Goal: Book appointment/travel/reservation

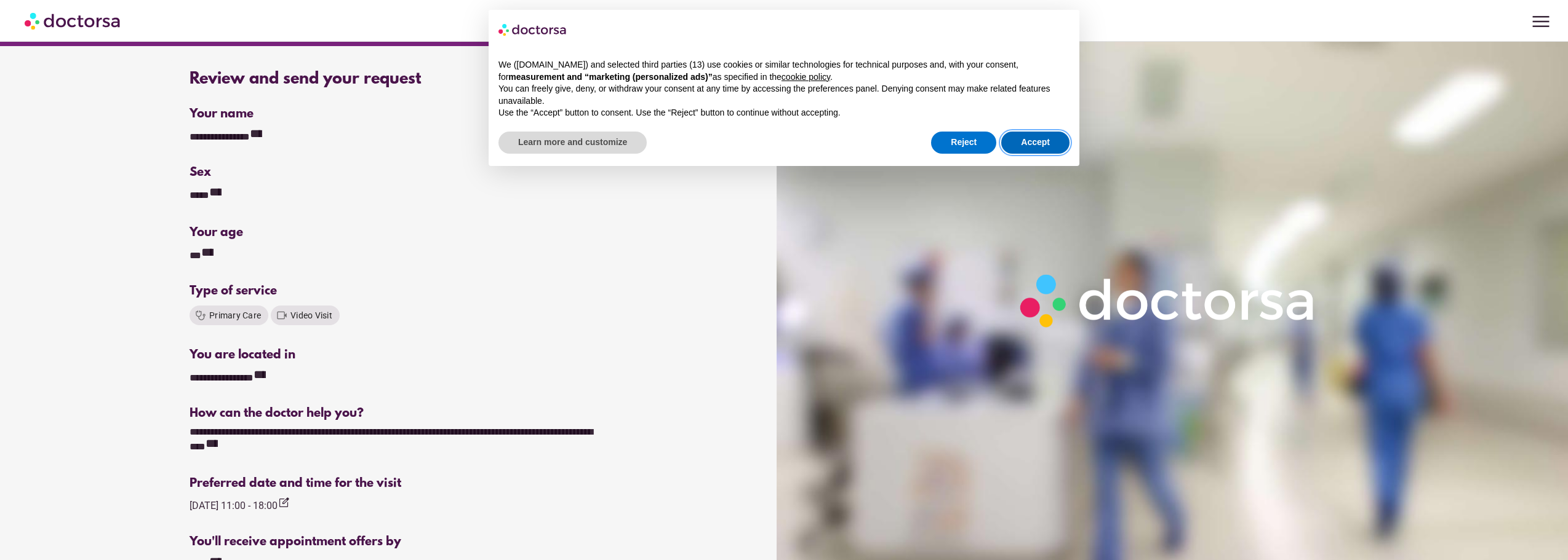
click at [1059, 147] on button "Accept" at bounding box center [1036, 143] width 69 height 23
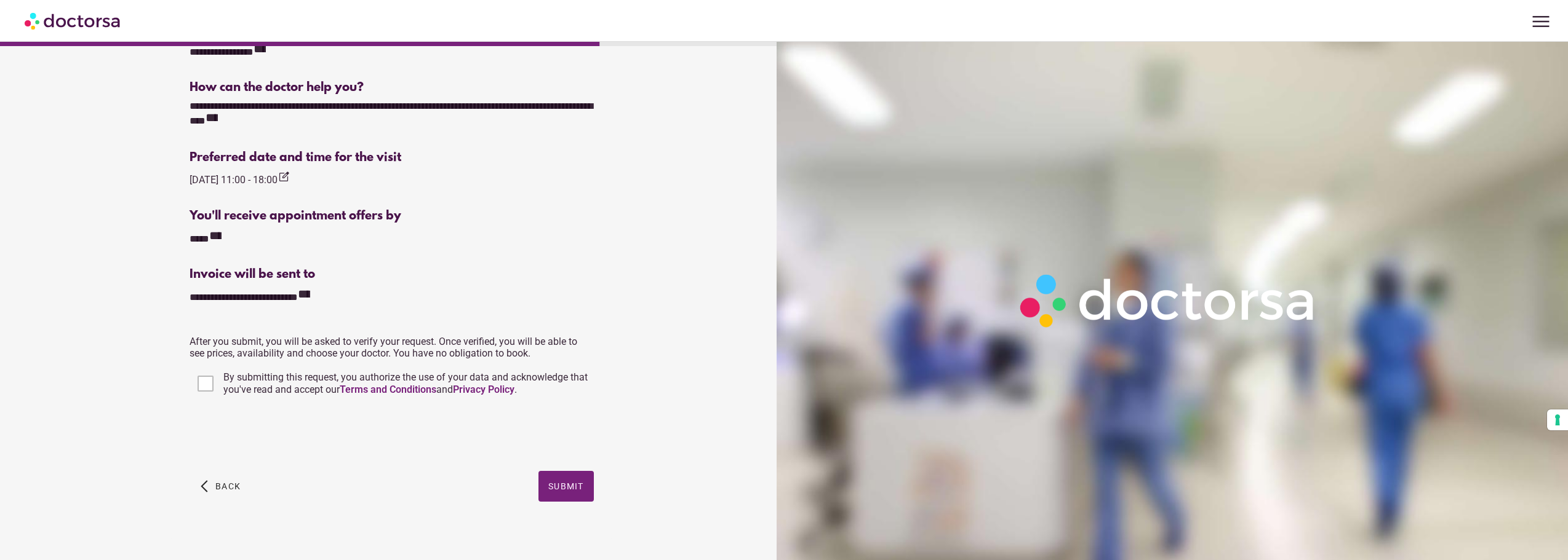
scroll to position [336, 0]
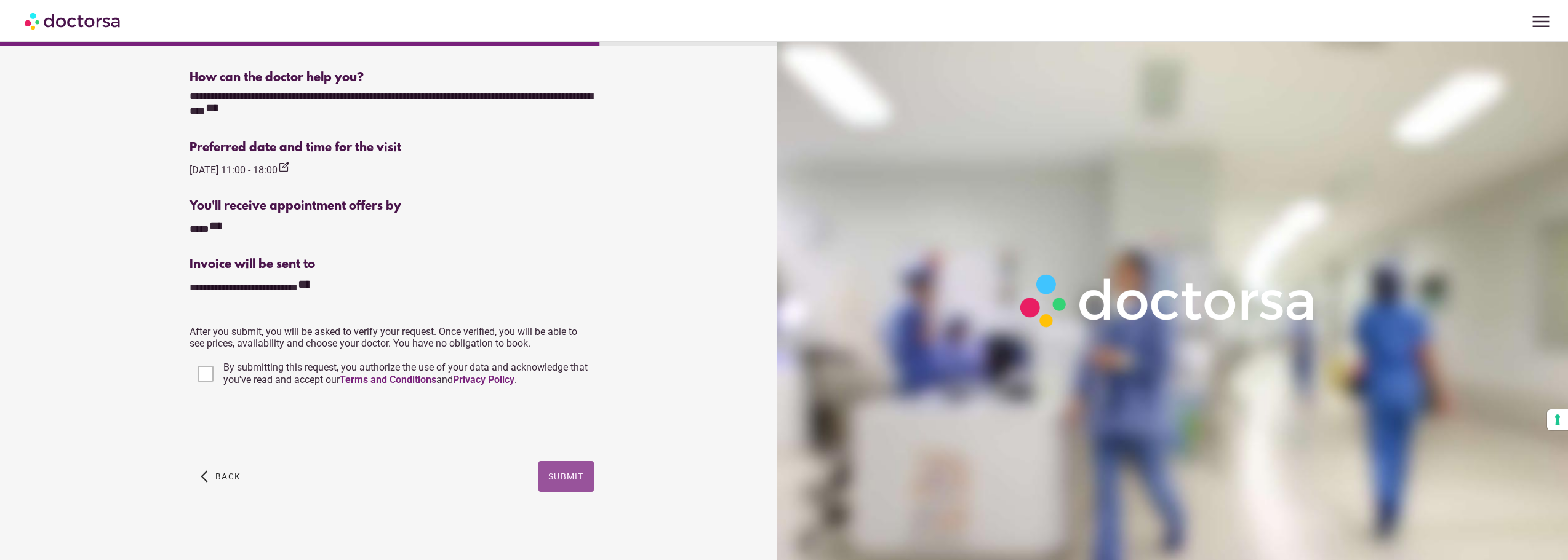
click at [583, 481] on span "button" at bounding box center [566, 477] width 55 height 31
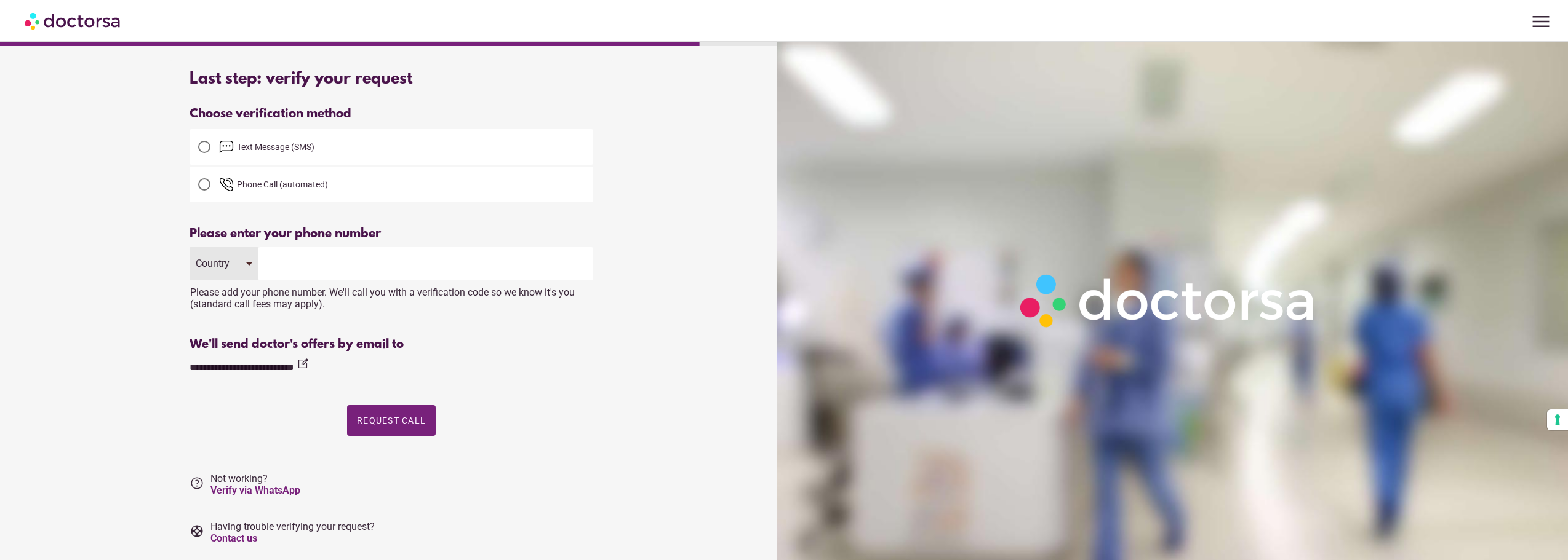
click at [202, 148] on div at bounding box center [204, 147] width 13 height 13
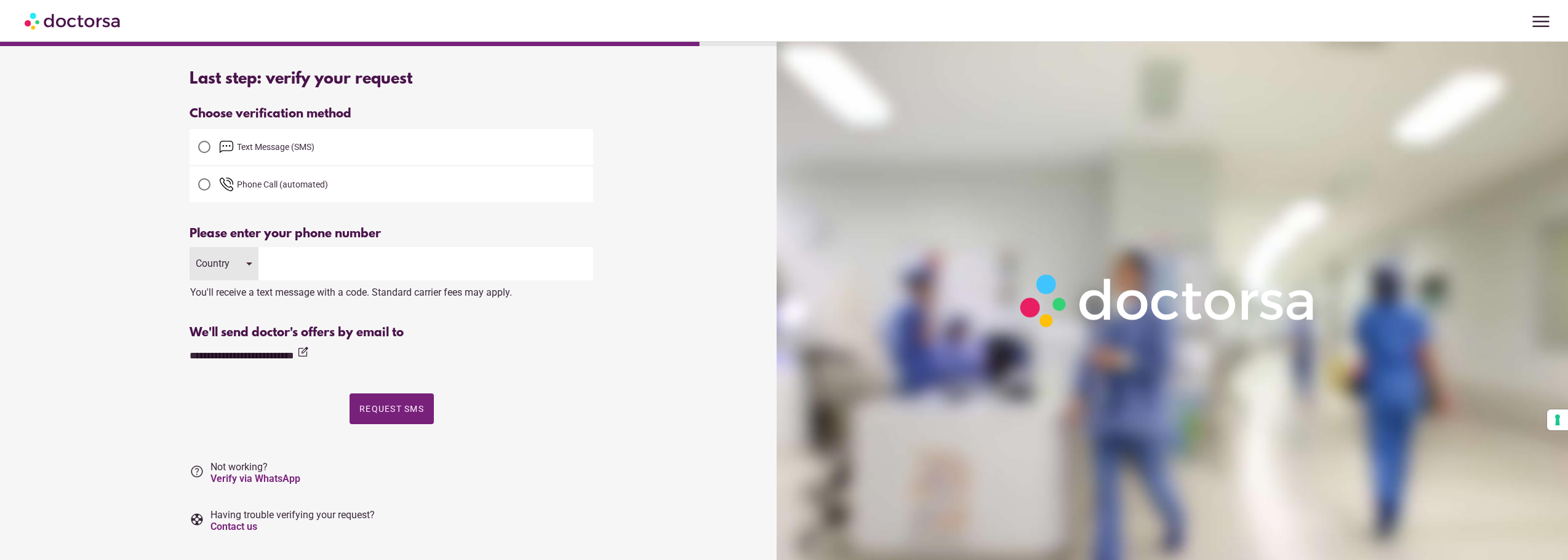
click at [290, 254] on input "tel" at bounding box center [426, 264] width 334 height 33
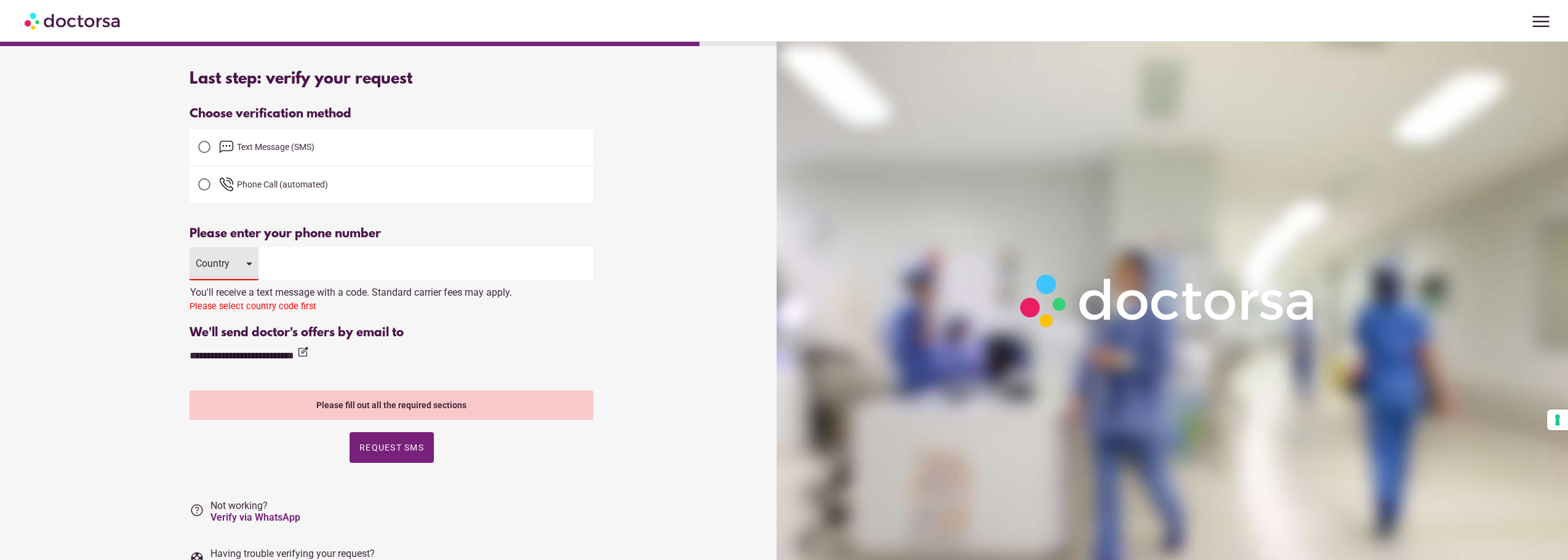
click at [215, 270] on div "Country" at bounding box center [224, 264] width 69 height 33
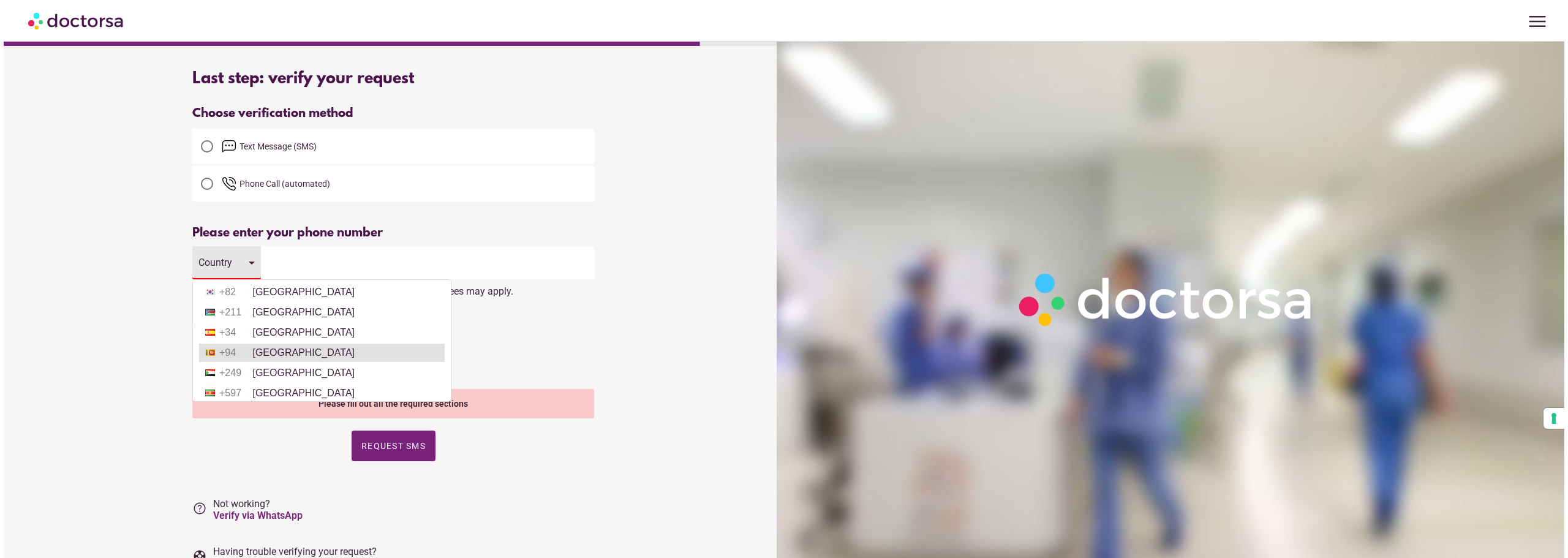
scroll to position [4149, 0]
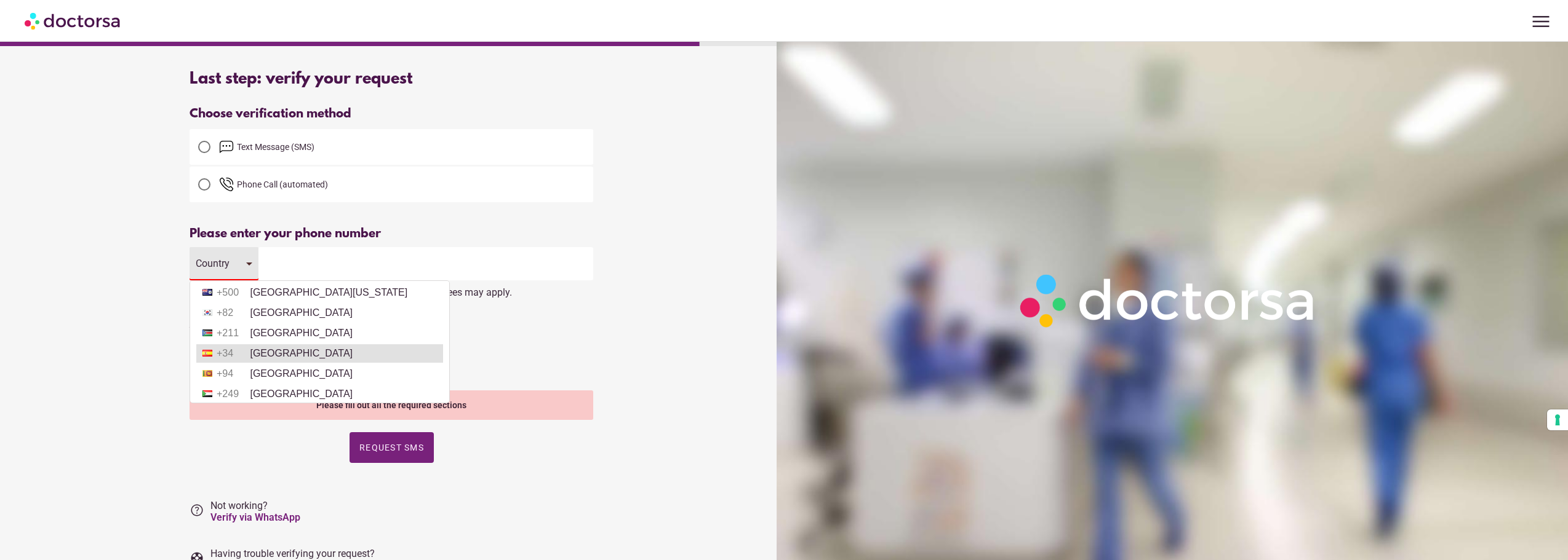
click at [293, 353] on li "+34 [GEOGRAPHIC_DATA]" at bounding box center [319, 353] width 247 height 18
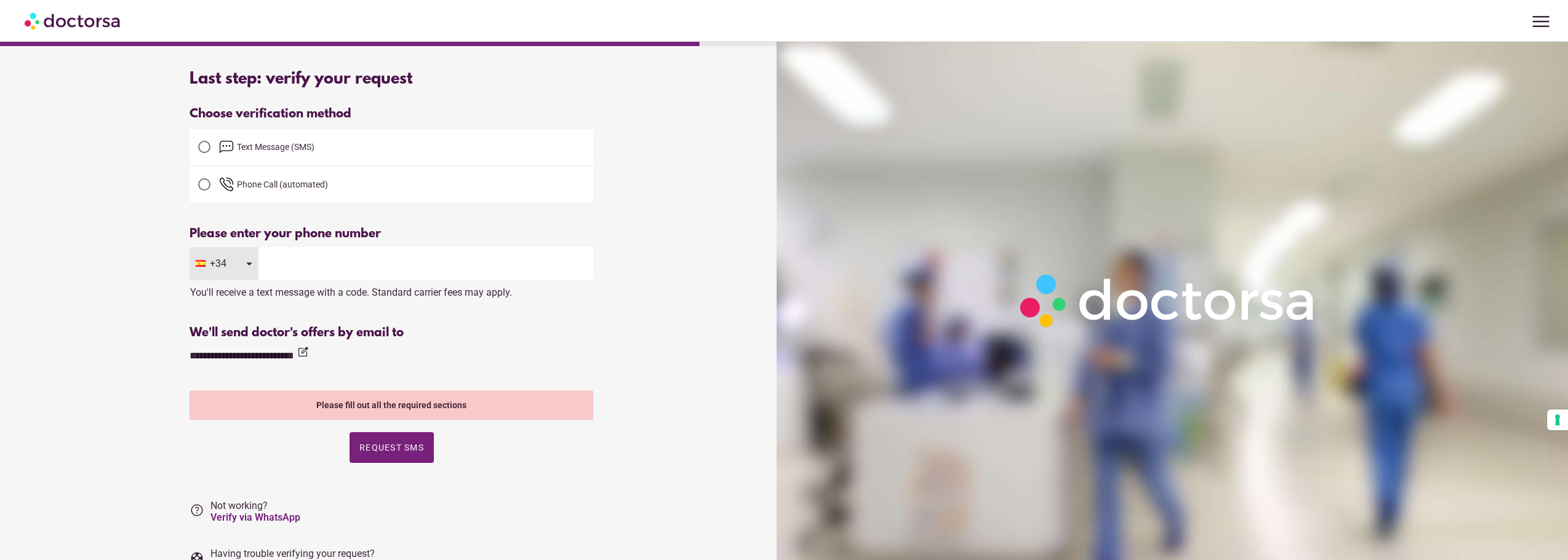
click at [313, 249] on input "tel" at bounding box center [426, 264] width 334 height 33
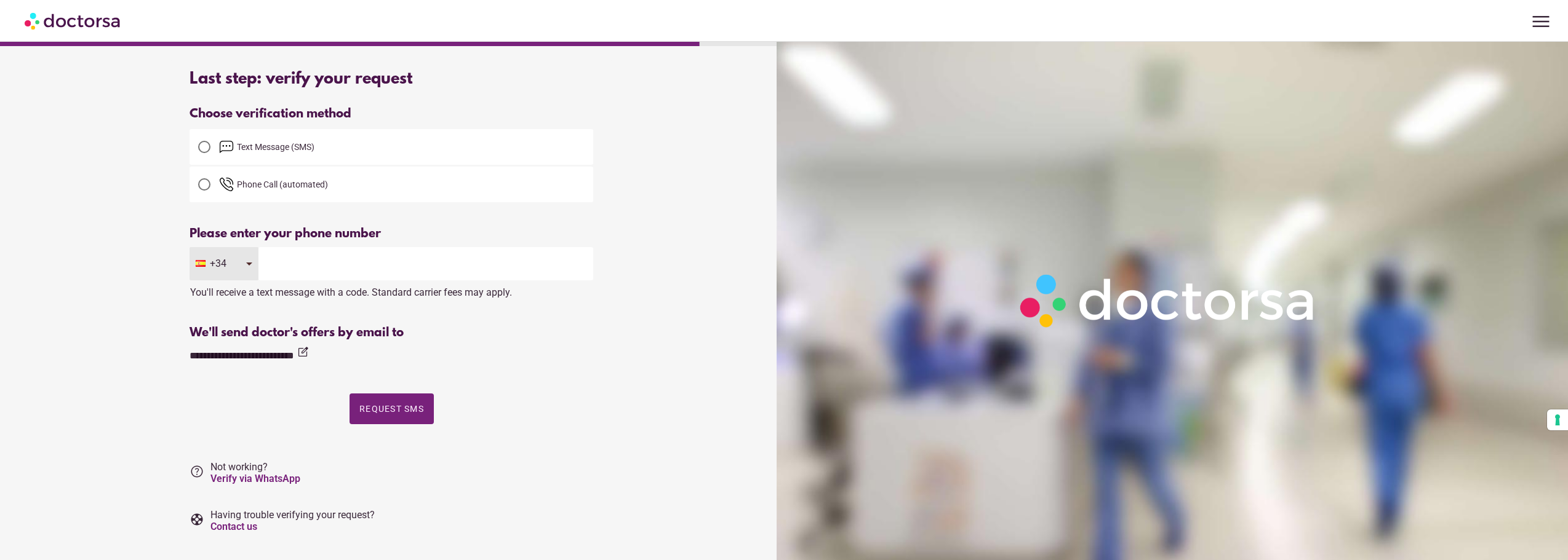
type input "*********"
click at [401, 406] on span "Request SMS" at bounding box center [391, 408] width 64 height 10
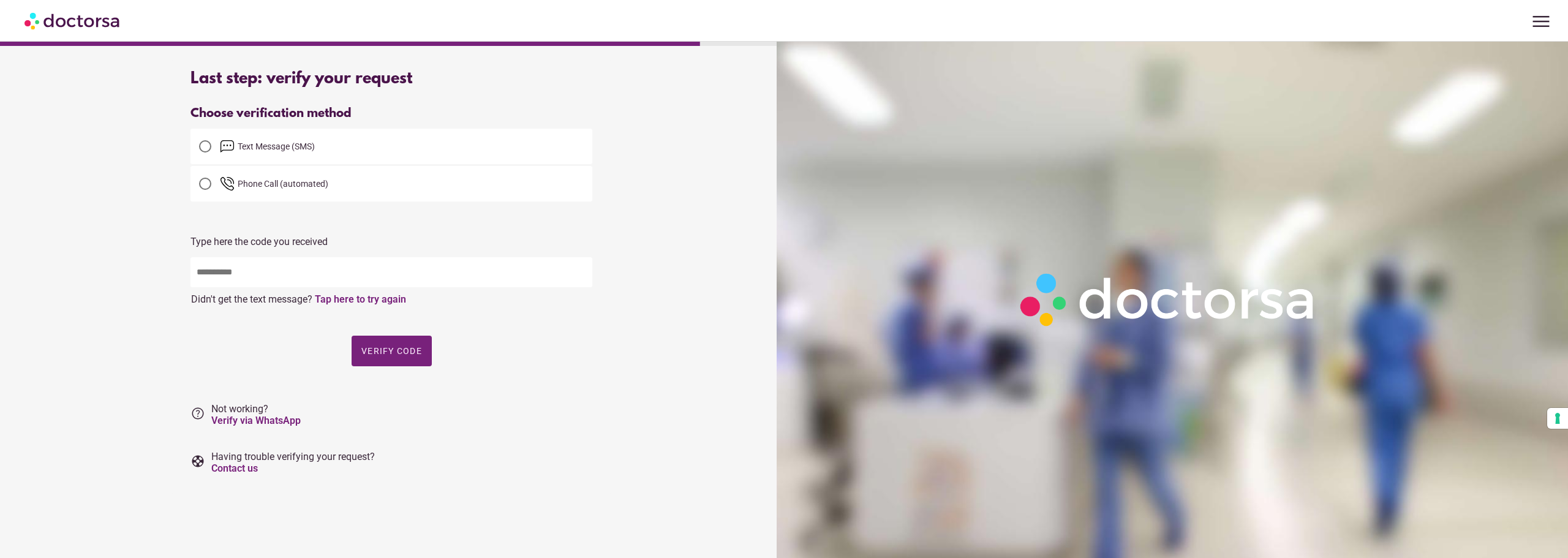
click at [305, 292] on div "Didn't get the call? Didn't get the text message? Tap here to try again" at bounding box center [391, 296] width 402 height 18
click at [304, 277] on input "text" at bounding box center [391, 272] width 402 height 30
type input "*****"
click at [404, 348] on span "Verify code" at bounding box center [391, 351] width 60 height 10
